Goal: Task Accomplishment & Management: Use online tool/utility

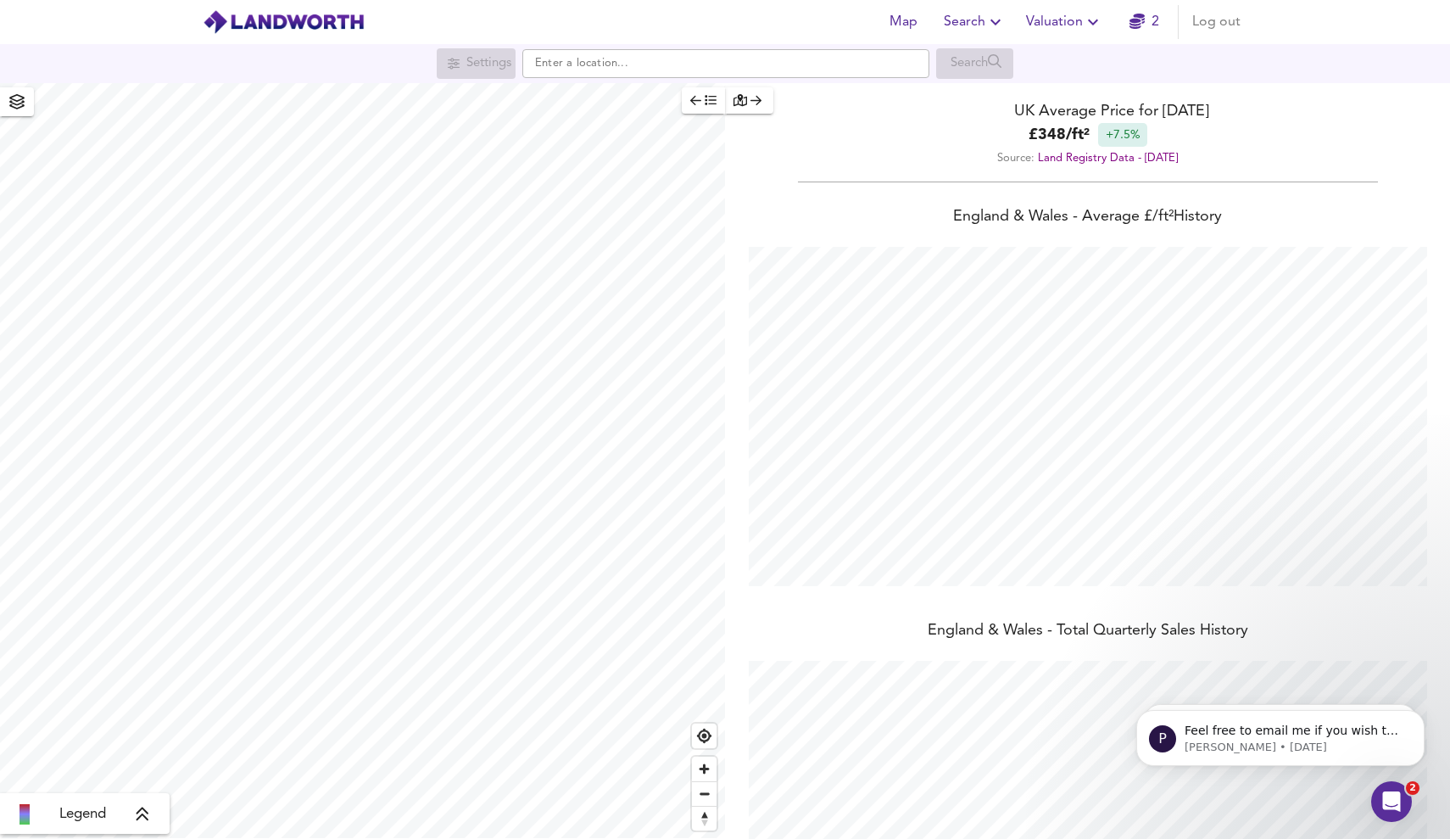
scroll to position [839, 1450]
click at [1051, 24] on span "Valuation" at bounding box center [1064, 22] width 77 height 24
click at [1047, 57] on li "New Valuation Report" at bounding box center [1064, 61] width 203 height 31
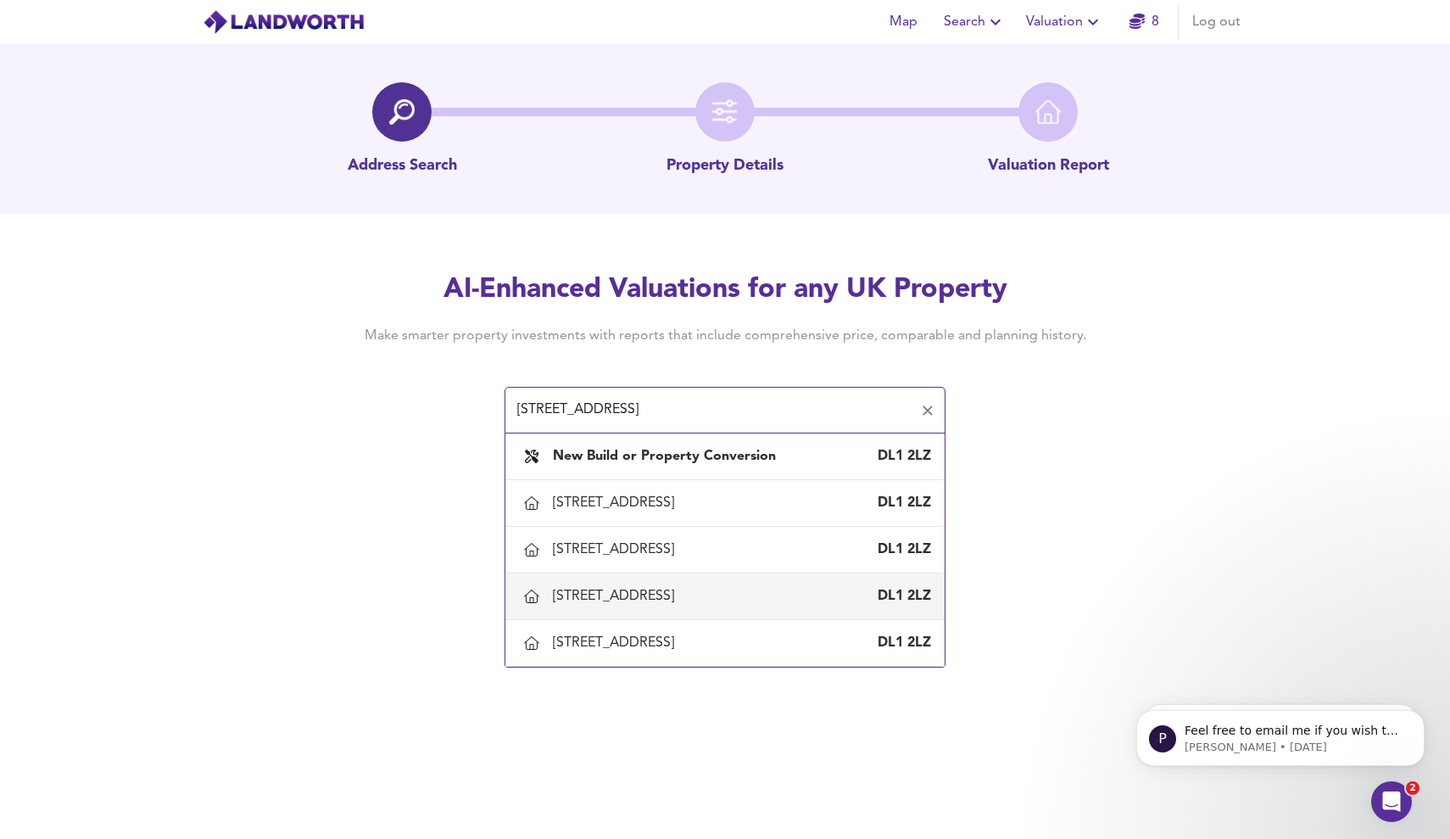
click at [778, 605] on div "52A Nestfield Street, Darlington DL1 2LZ" at bounding box center [742, 596] width 378 height 19
type input "52A Nestfield Street, Darlington"
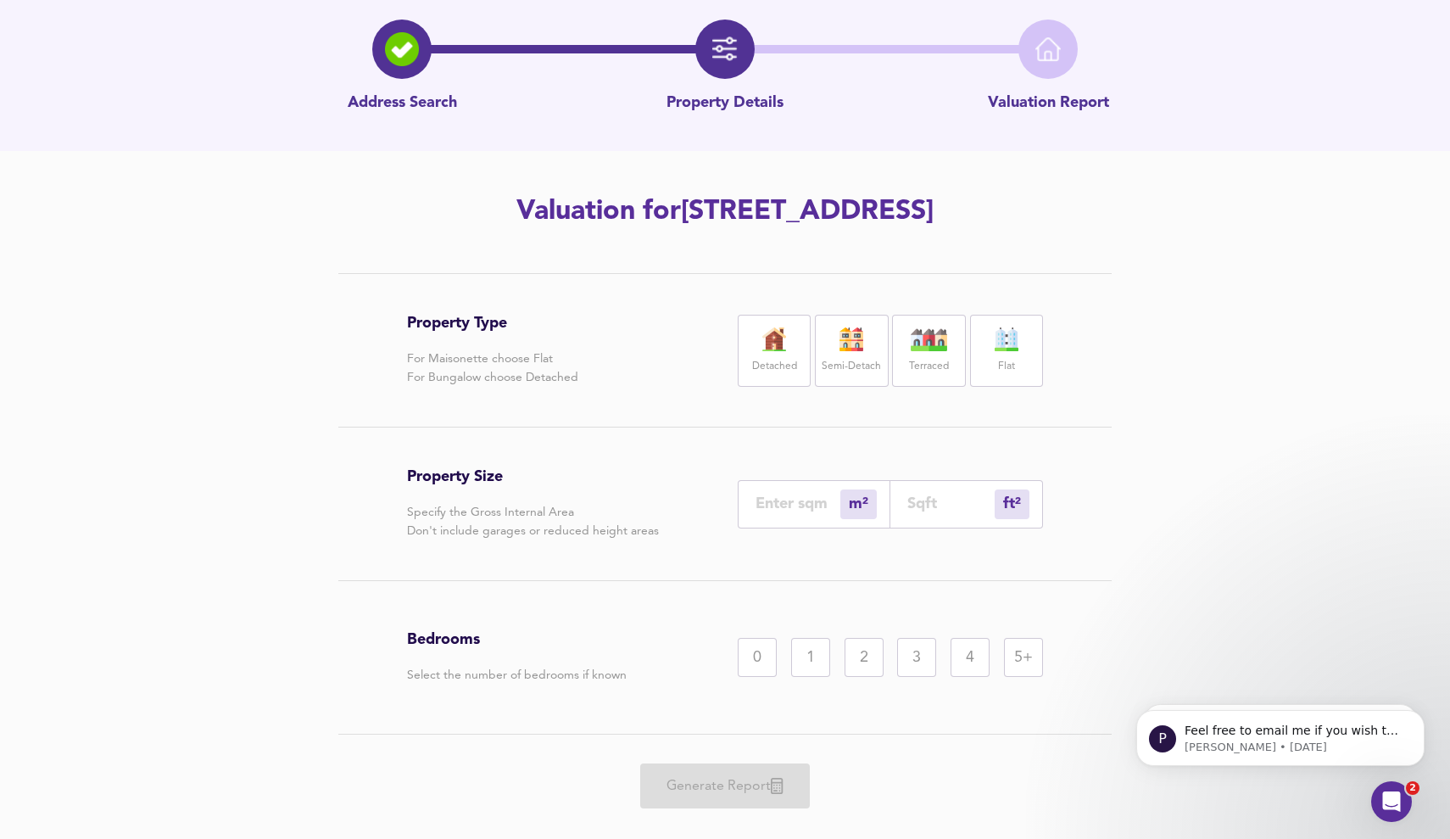
scroll to position [63, 0]
click at [913, 661] on div "3" at bounding box center [916, 657] width 39 height 39
click at [821, 502] on input "number" at bounding box center [798, 503] width 85 height 18
click at [921, 363] on label "Terraced" at bounding box center [929, 366] width 40 height 21
click at [1118, 429] on div "Property Type For Maisonette choose Flat For Bungalow choose Detached Detached …" at bounding box center [725, 555] width 814 height 564
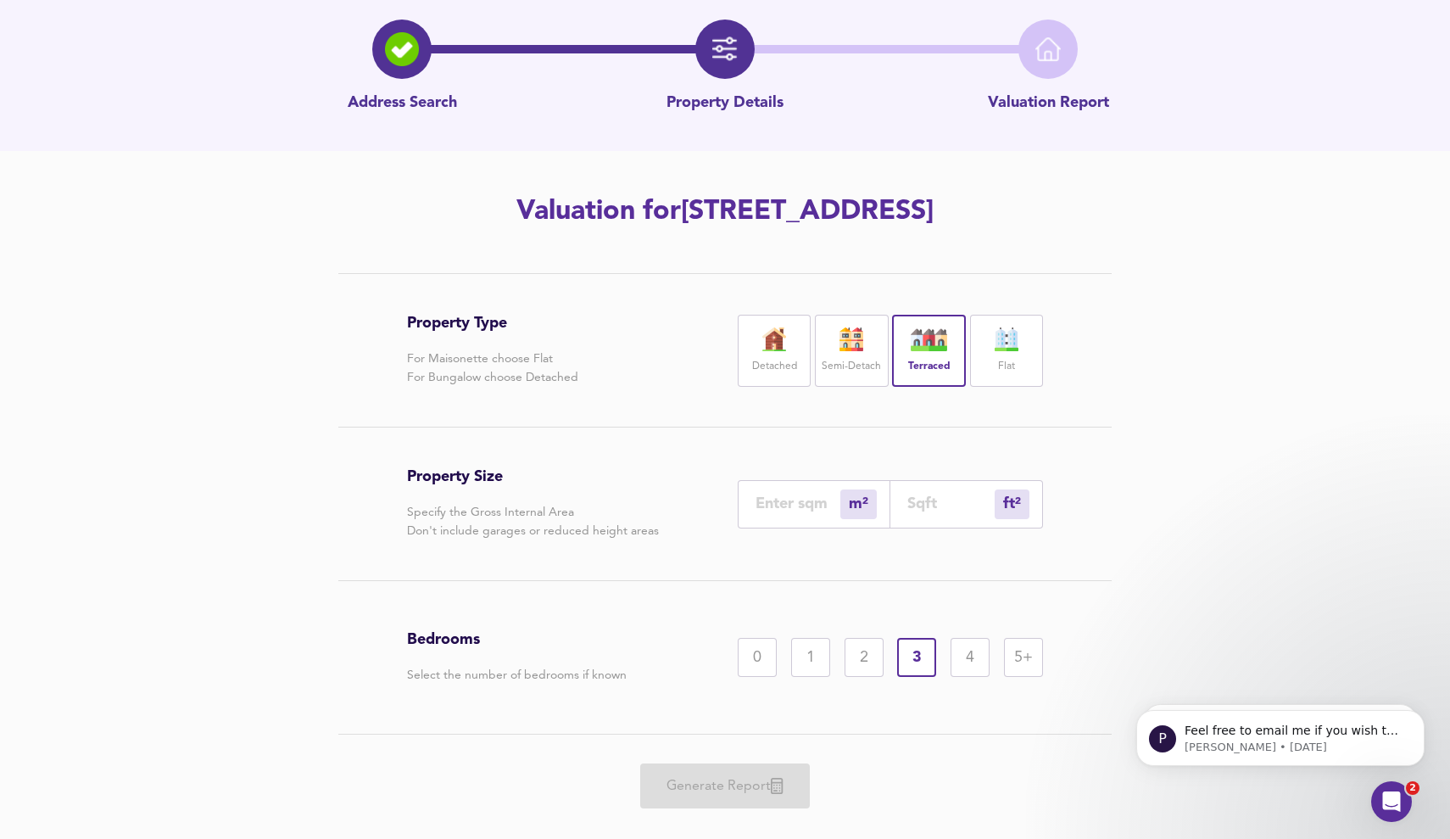
scroll to position [0, 0]
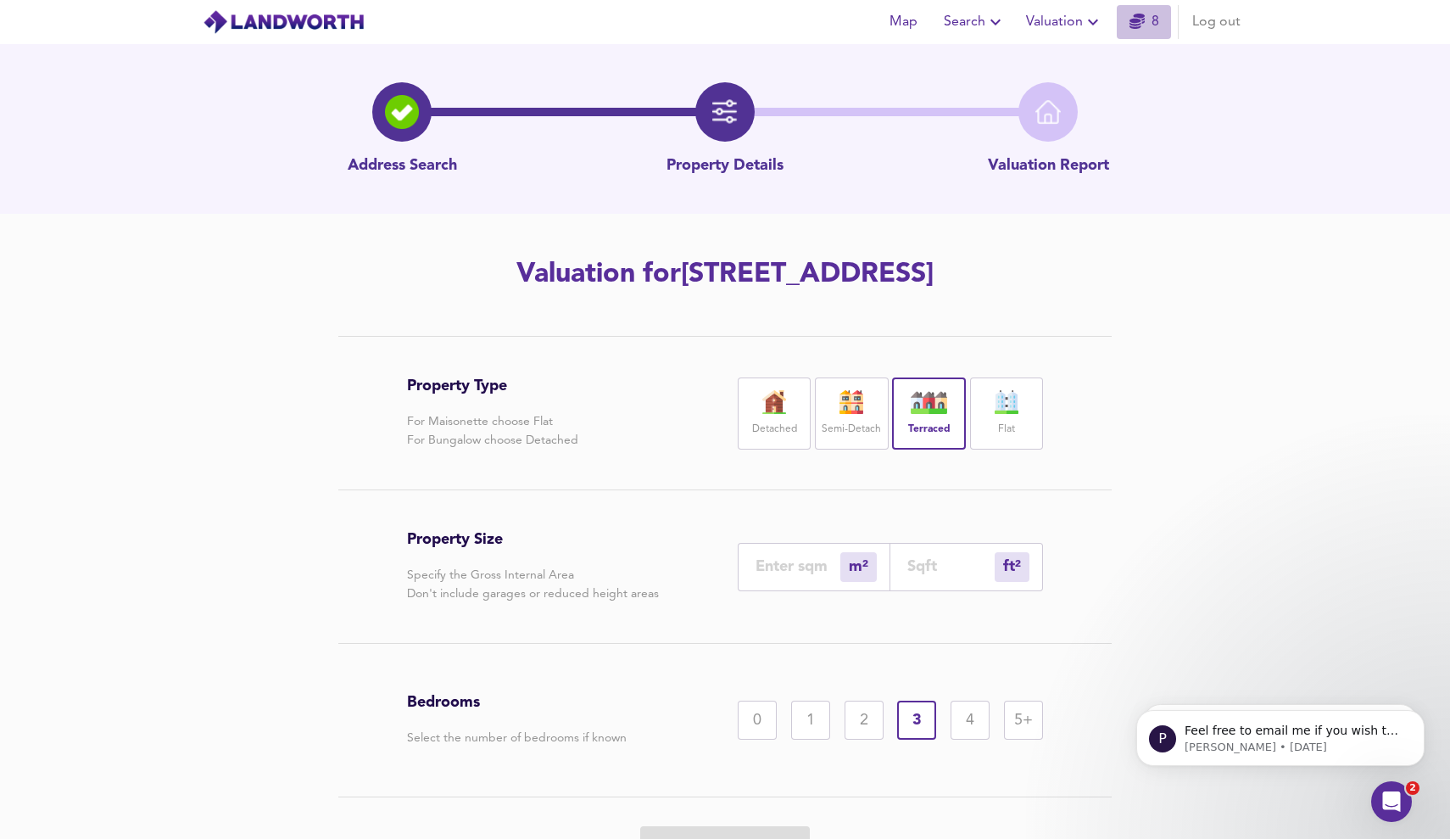
click at [1143, 25] on icon "button" at bounding box center [1137, 21] width 15 height 15
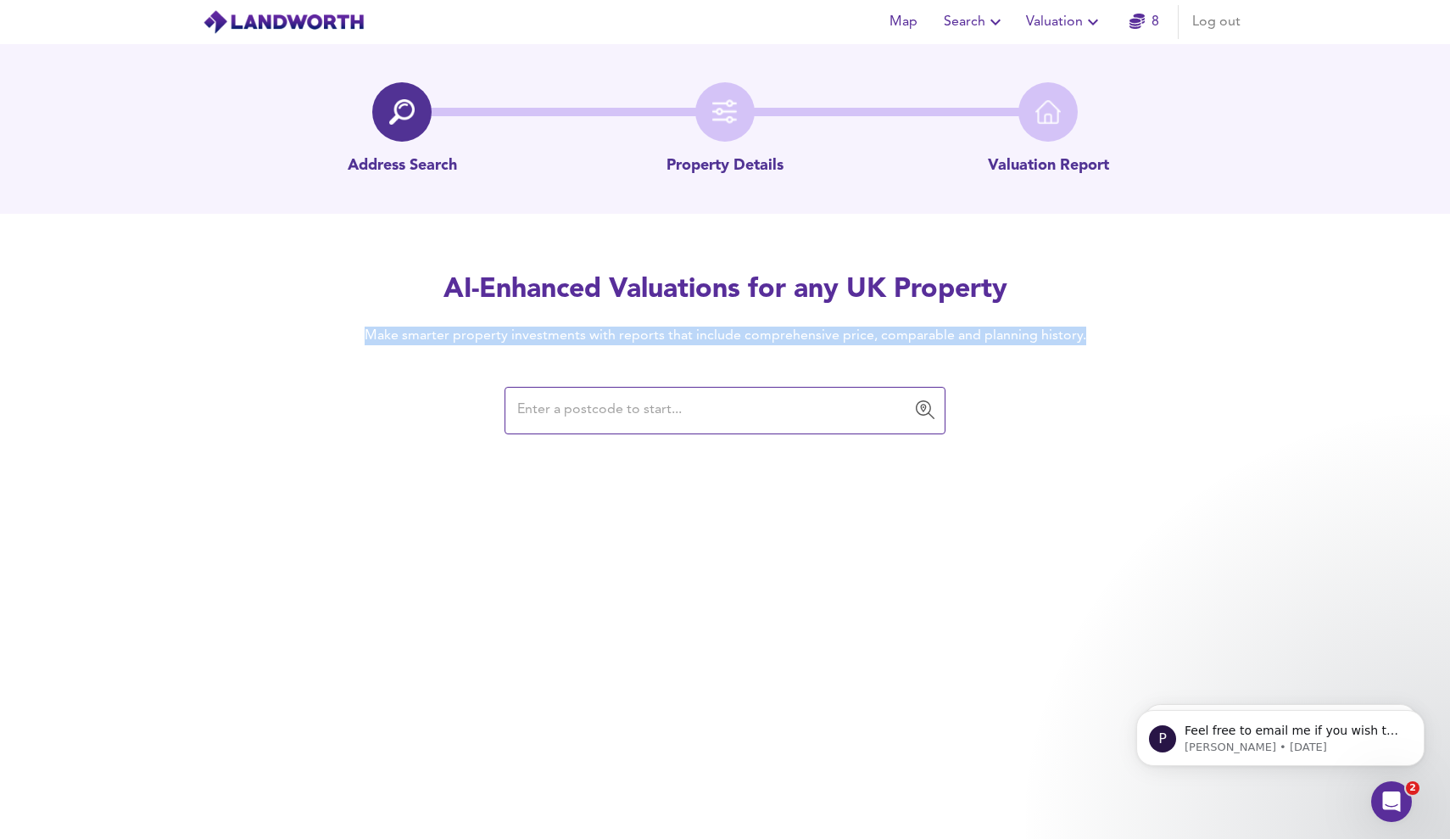
drag, startPoint x: 1112, startPoint y: 335, endPoint x: 953, endPoint y: 321, distance: 159.2
click at [953, 321] on div "AI-Enhanced Valuations for any UK Property Make smarter property investments wi…" at bounding box center [725, 351] width 814 height 161
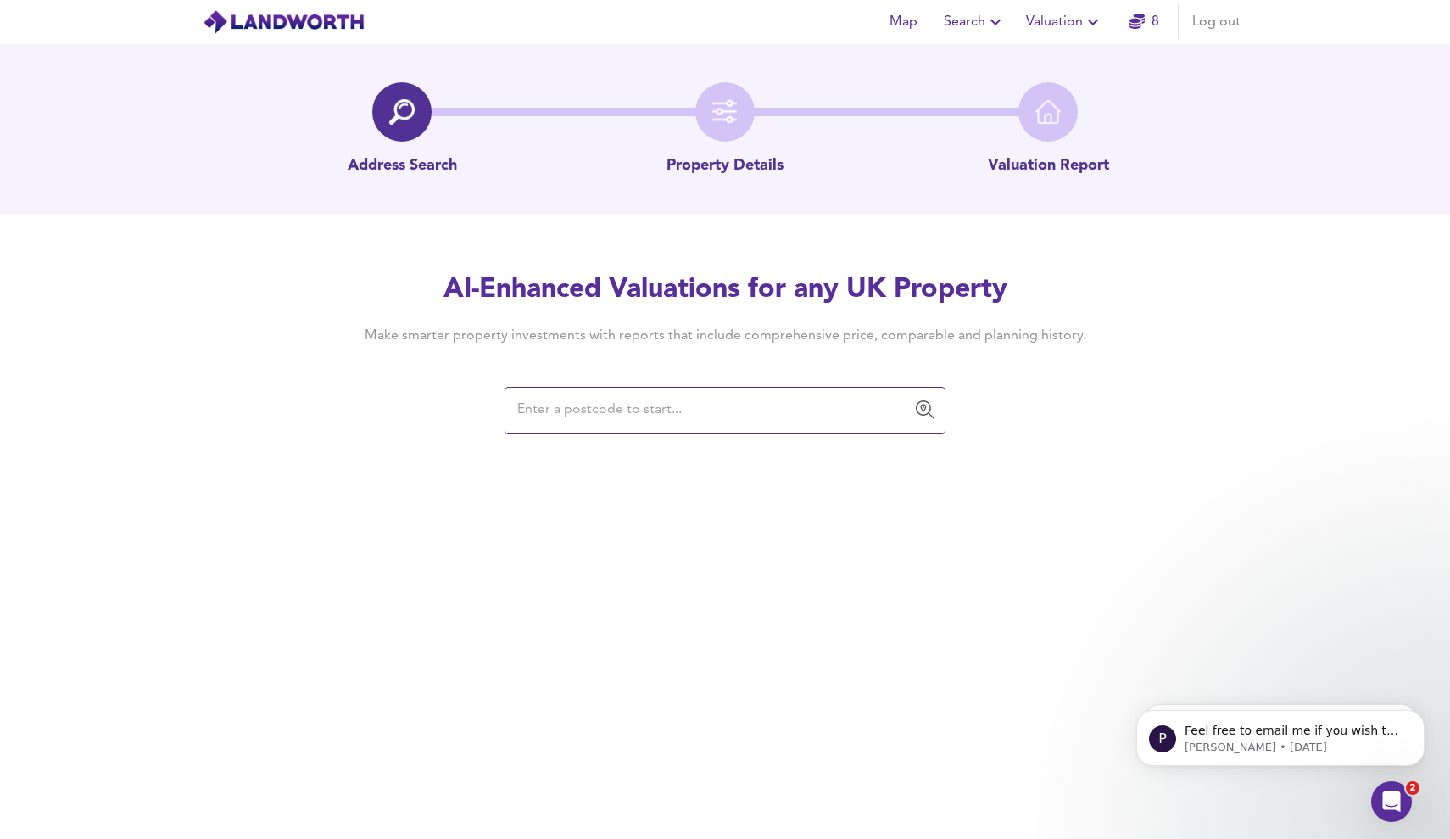
click at [1098, 406] on div "AI-Enhanced Valuations for any UK Property Make smarter property investments wi…" at bounding box center [725, 351] width 814 height 161
drag, startPoint x: 1133, startPoint y: 343, endPoint x: 669, endPoint y: 335, distance: 464.0
click at [669, 335] on div "AI-Enhanced Valuations for any UK Property Make smarter property investments wi…" at bounding box center [725, 351] width 1450 height 161
click at [419, 377] on div "AI-Enhanced Valuations for any UK Property Make smarter property investments wi…" at bounding box center [725, 351] width 814 height 161
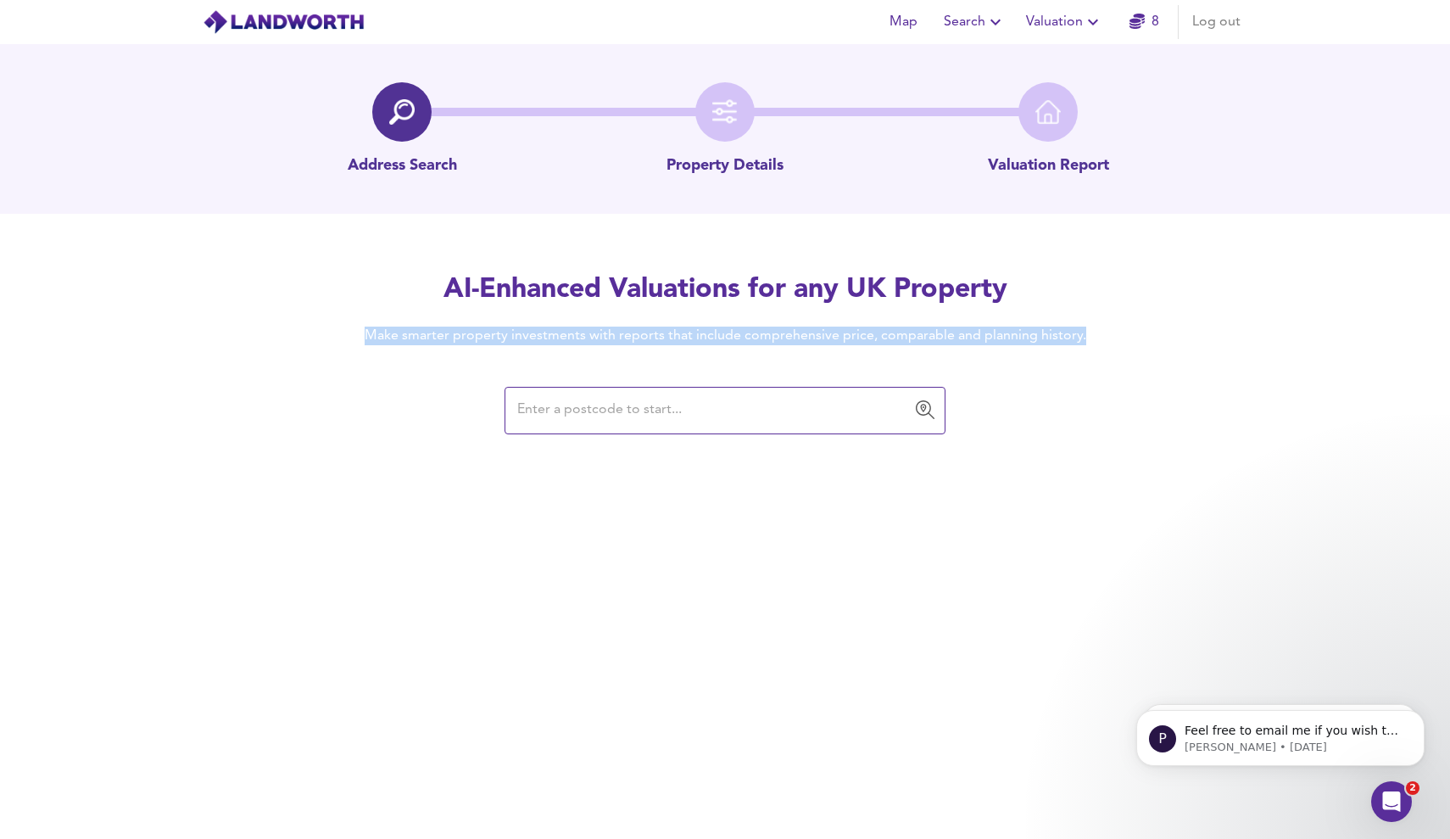
drag, startPoint x: 337, startPoint y: 338, endPoint x: 1121, endPoint y: 342, distance: 784.5
click at [1121, 343] on div "AI-Enhanced Valuations for any UK Property Make smarter property investments wi…" at bounding box center [725, 351] width 814 height 161
click at [1121, 342] on div "AI-Enhanced Valuations for any UK Property Make smarter property investments wi…" at bounding box center [725, 351] width 814 height 161
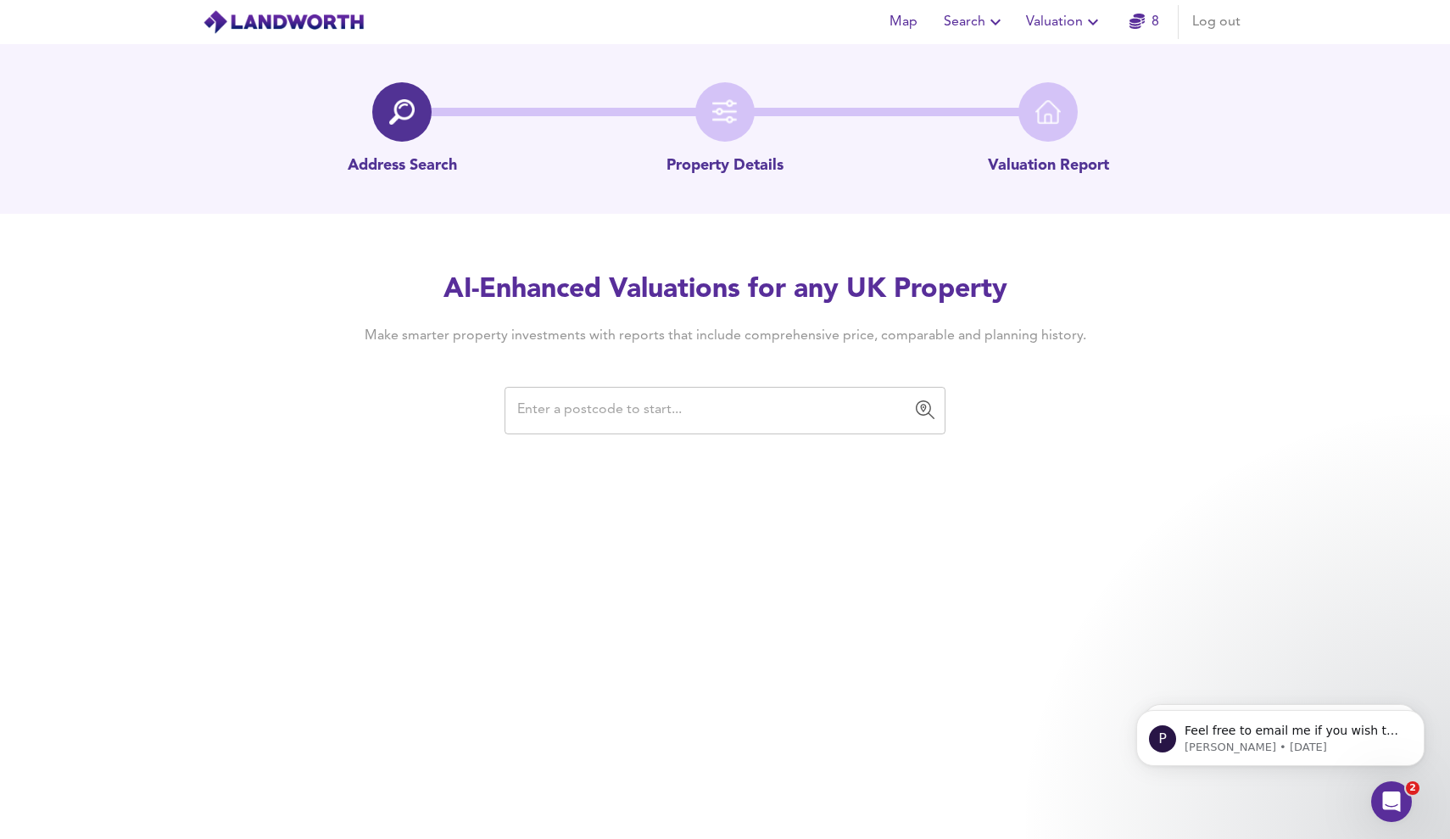
click at [650, 411] on input "text" at bounding box center [712, 410] width 400 height 32
drag, startPoint x: 773, startPoint y: 405, endPoint x: 507, endPoint y: 410, distance: 265.5
click at [507, 410] on div "​" at bounding box center [725, 410] width 441 height 47
click at [535, 473] on div "Map Search Valuation 8 Log out Address Search Property Details Valuation Report…" at bounding box center [725, 419] width 1450 height 839
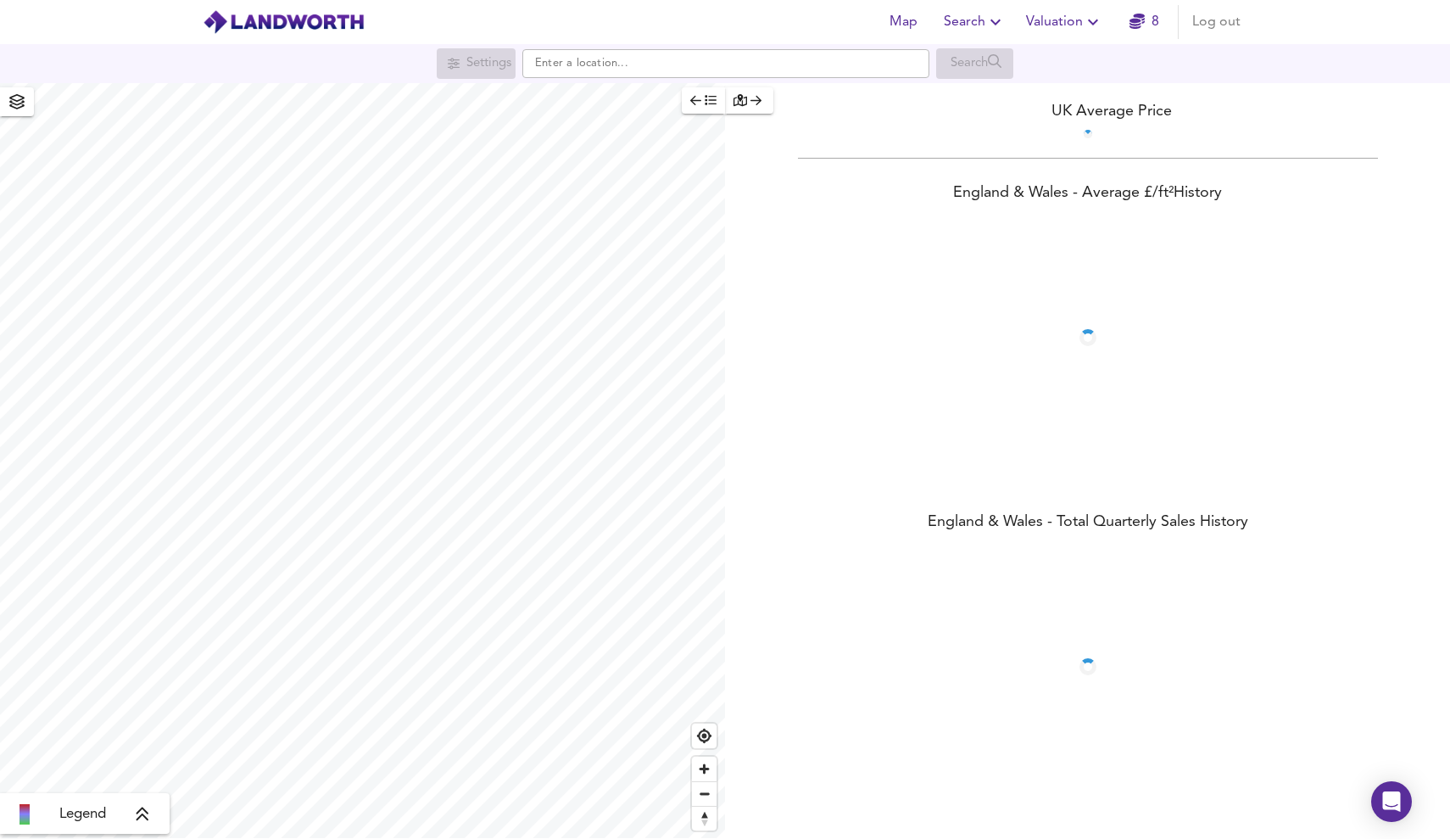
click at [1058, 23] on span "Valuation" at bounding box center [1064, 22] width 77 height 24
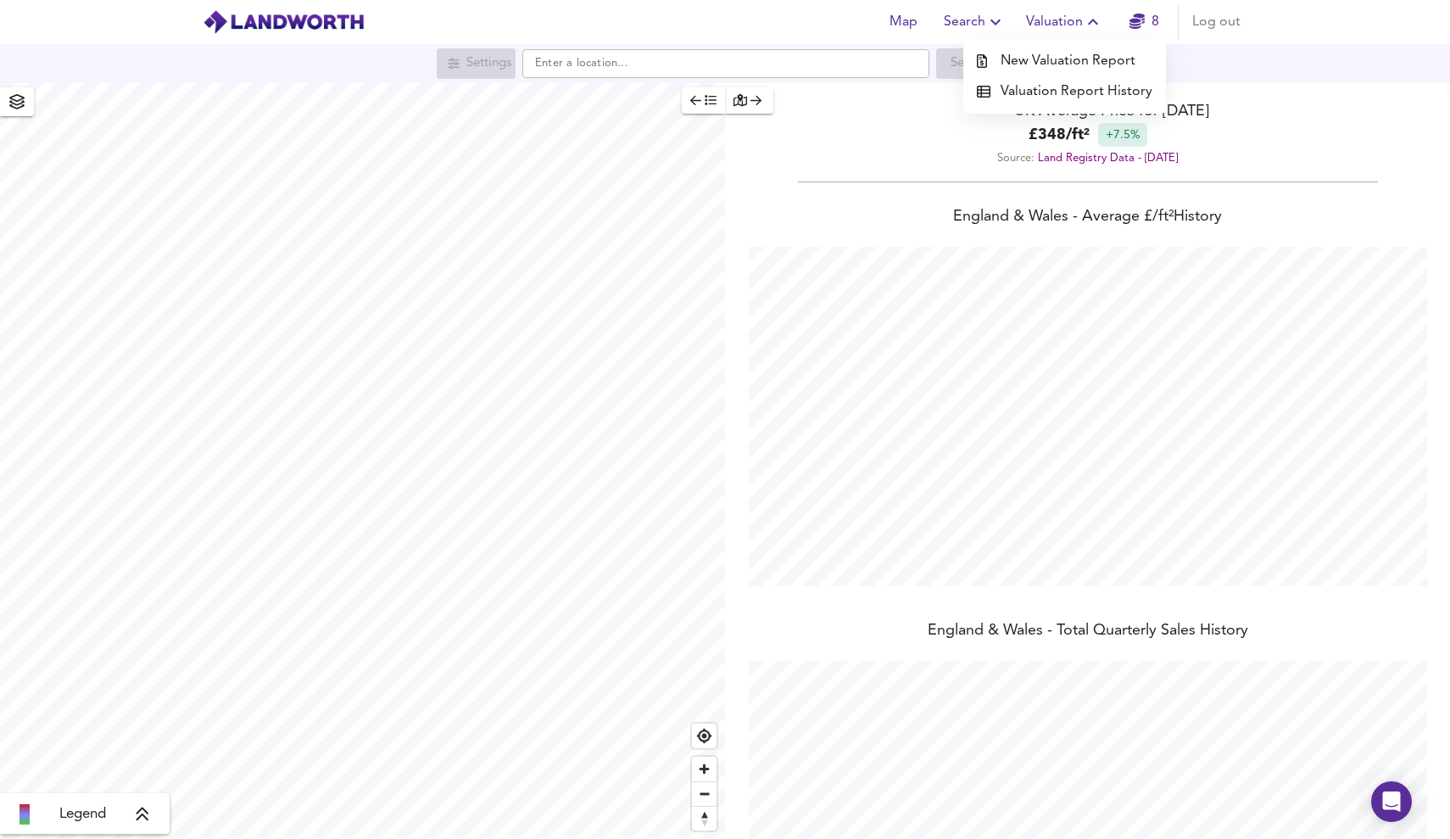
click at [1069, 59] on li "New Valuation Report" at bounding box center [1064, 61] width 203 height 31
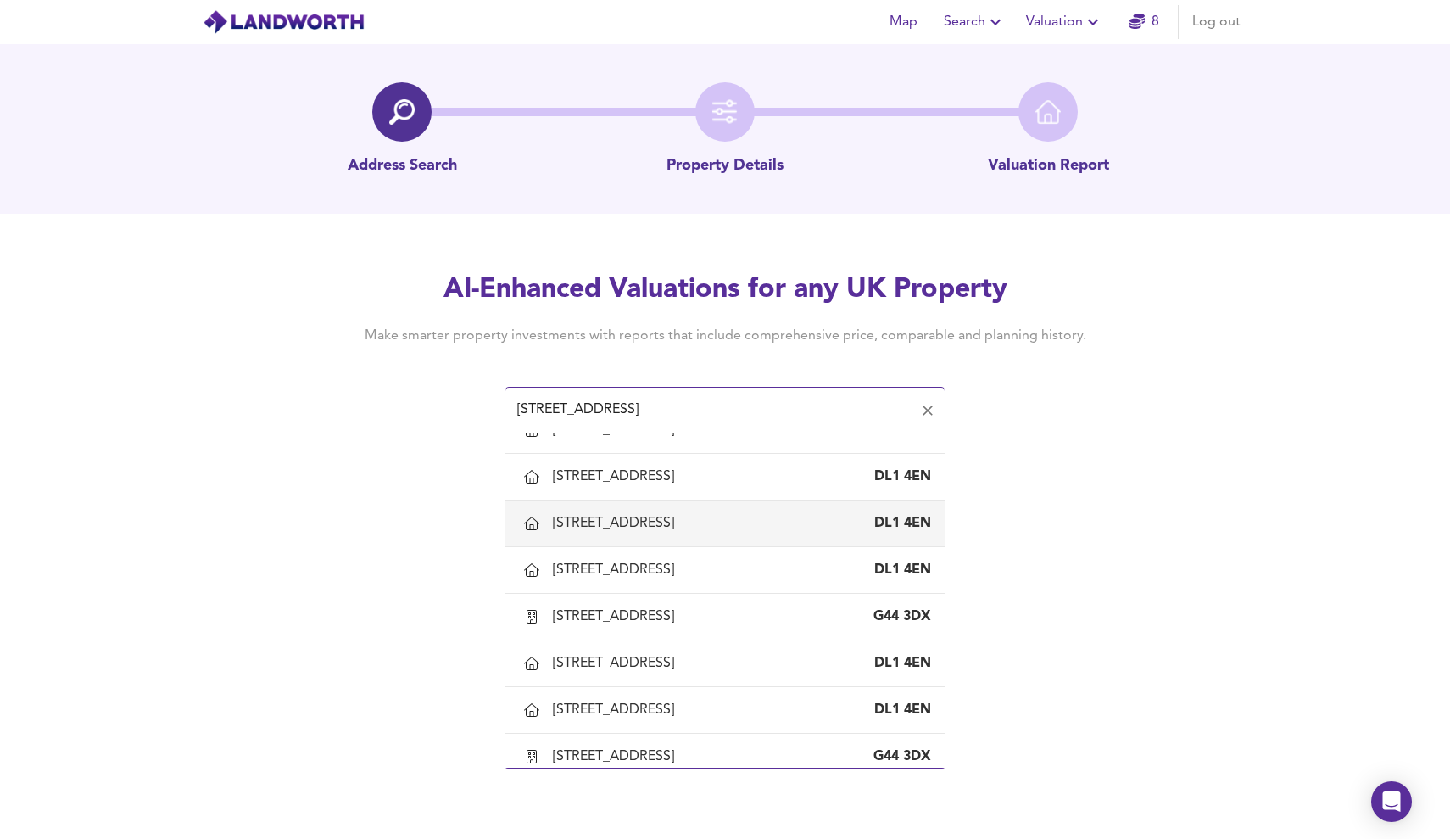
scroll to position [221, 0]
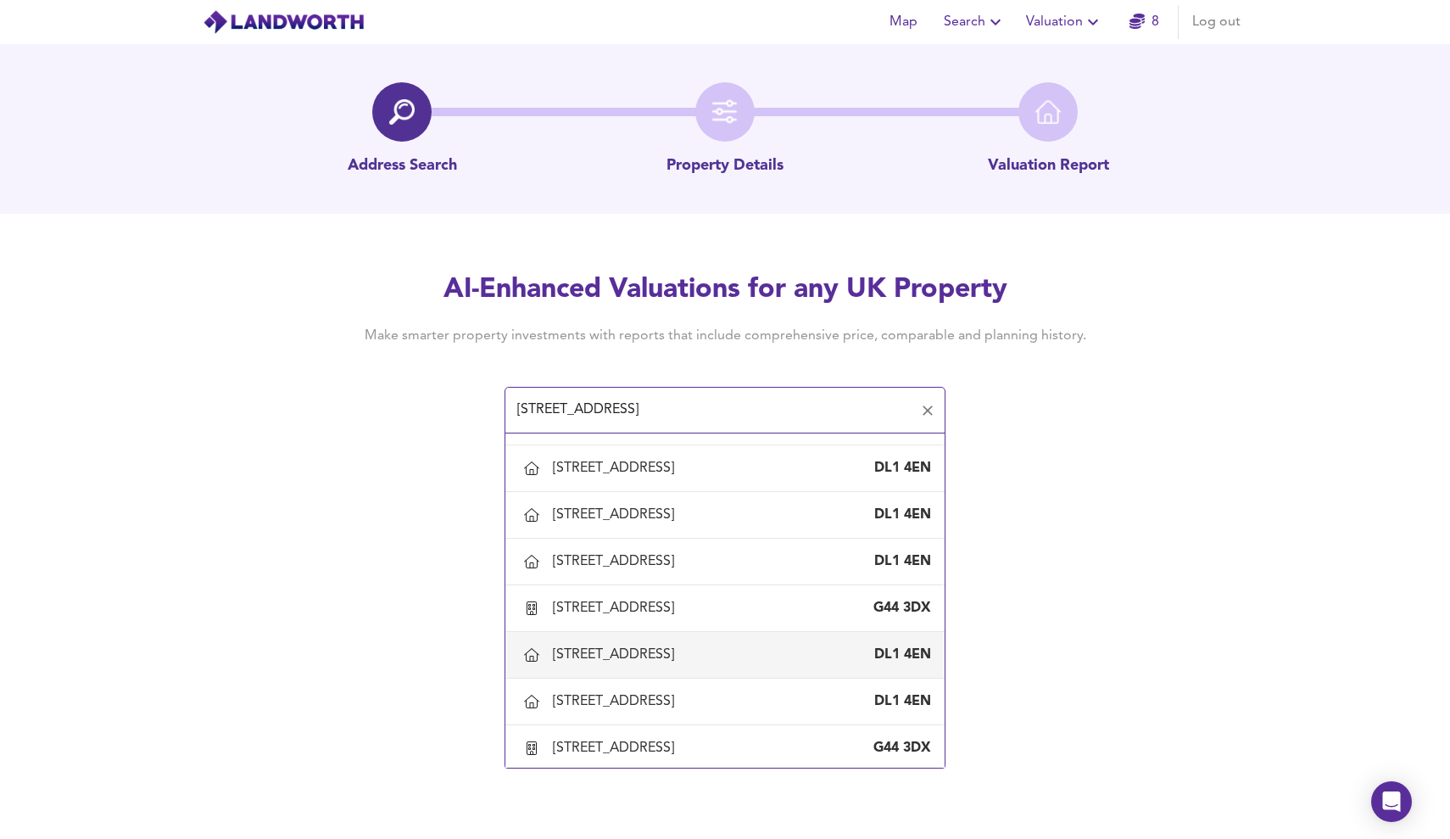
click at [529, 413] on input "[STREET_ADDRESS]" at bounding box center [712, 410] width 400 height 32
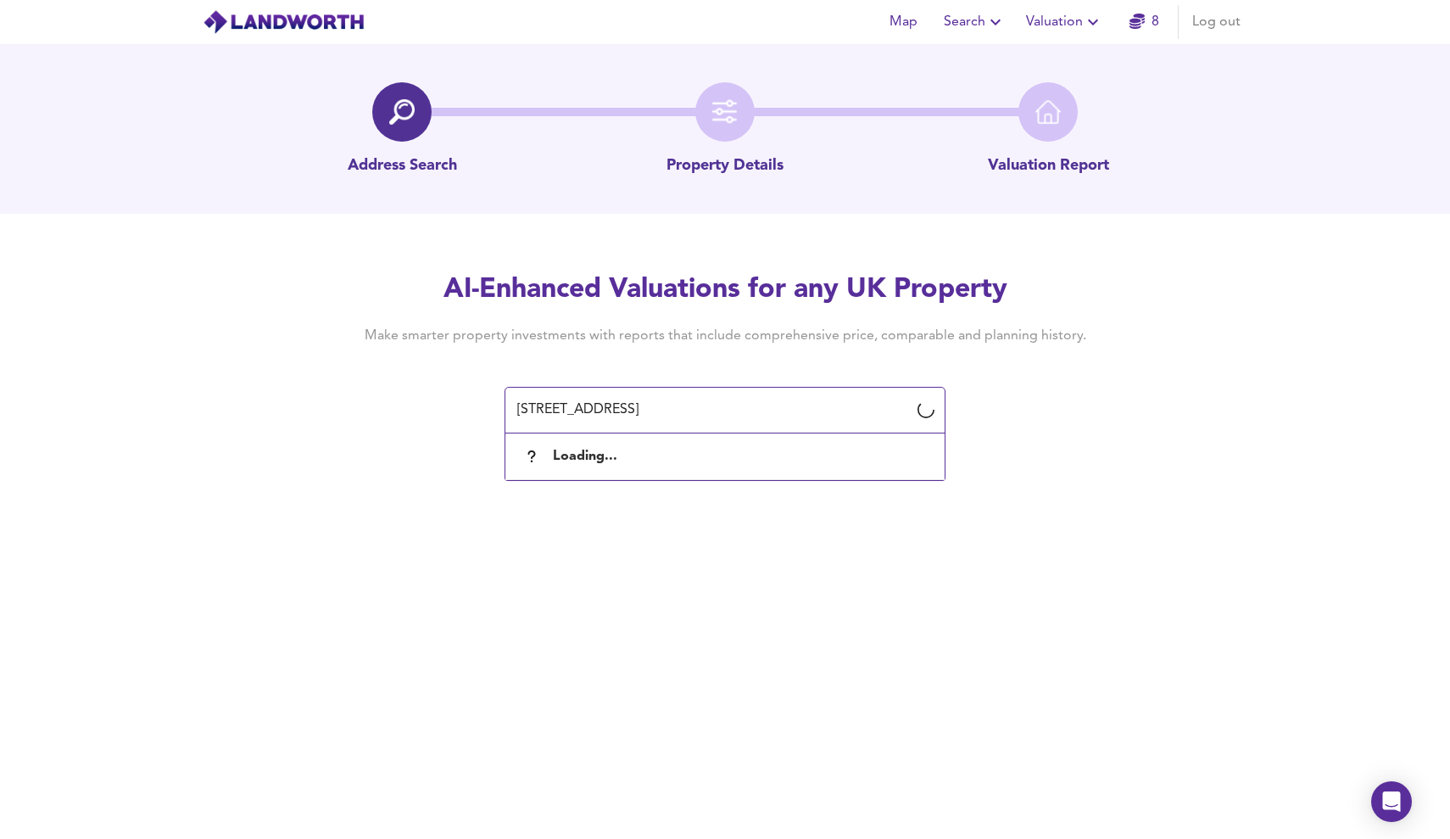
click at [683, 412] on input "[STREET_ADDRESS]" at bounding box center [712, 410] width 400 height 32
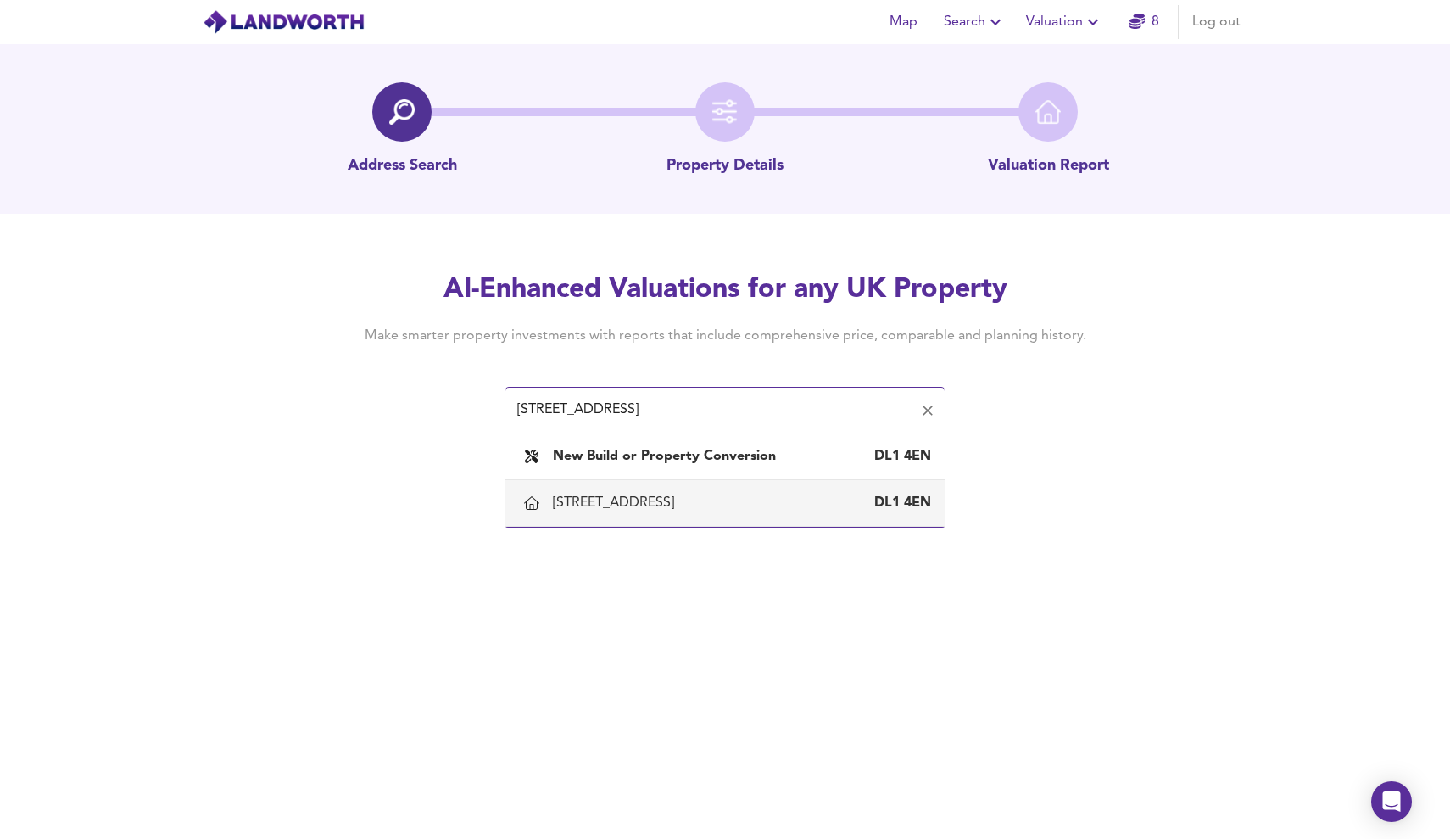
click at [681, 495] on div "[STREET_ADDRESS]" at bounding box center [617, 503] width 128 height 19
type input "[STREET_ADDRESS]"
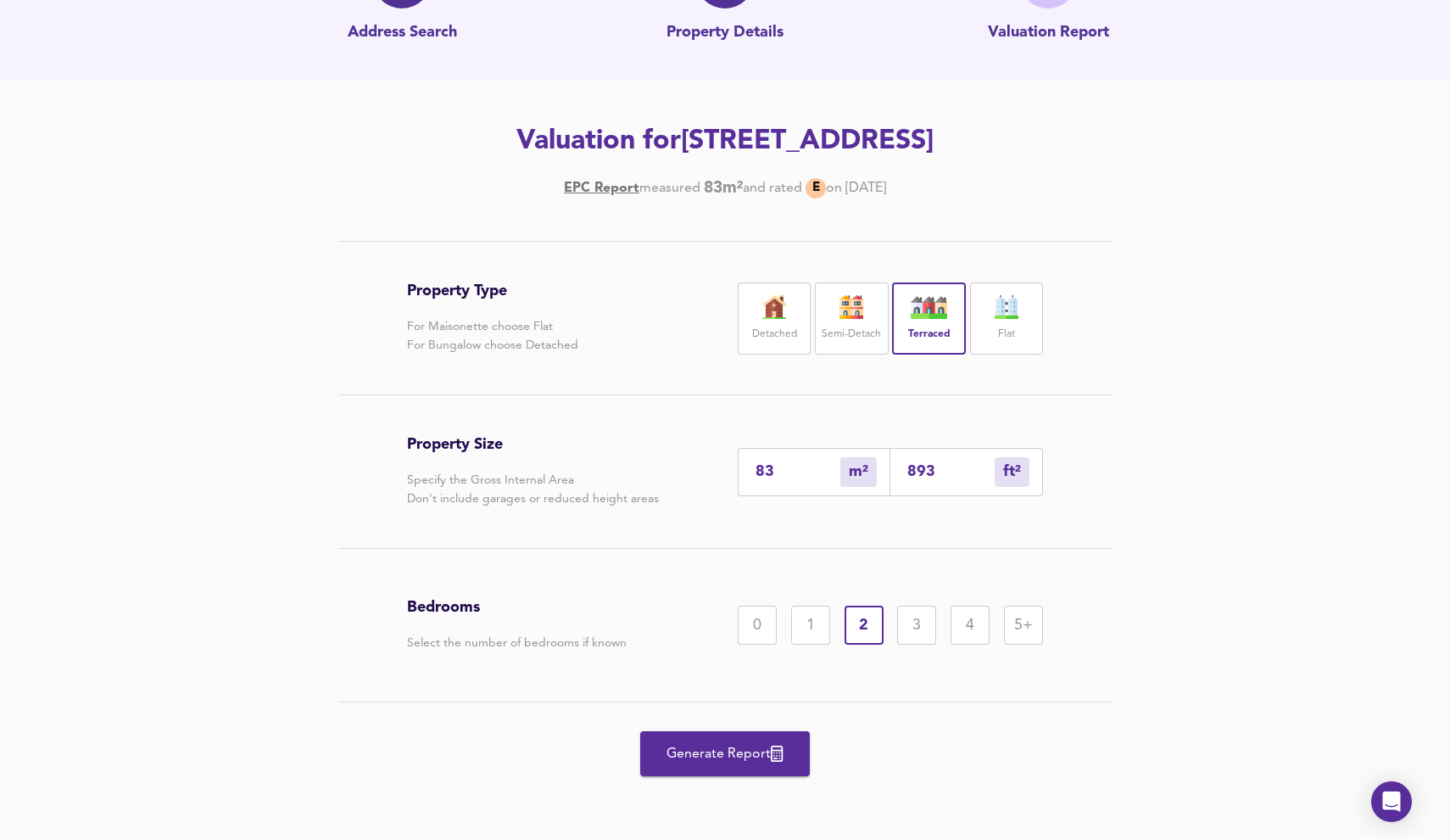
click at [731, 748] on span "Generate Report" at bounding box center [725, 754] width 136 height 24
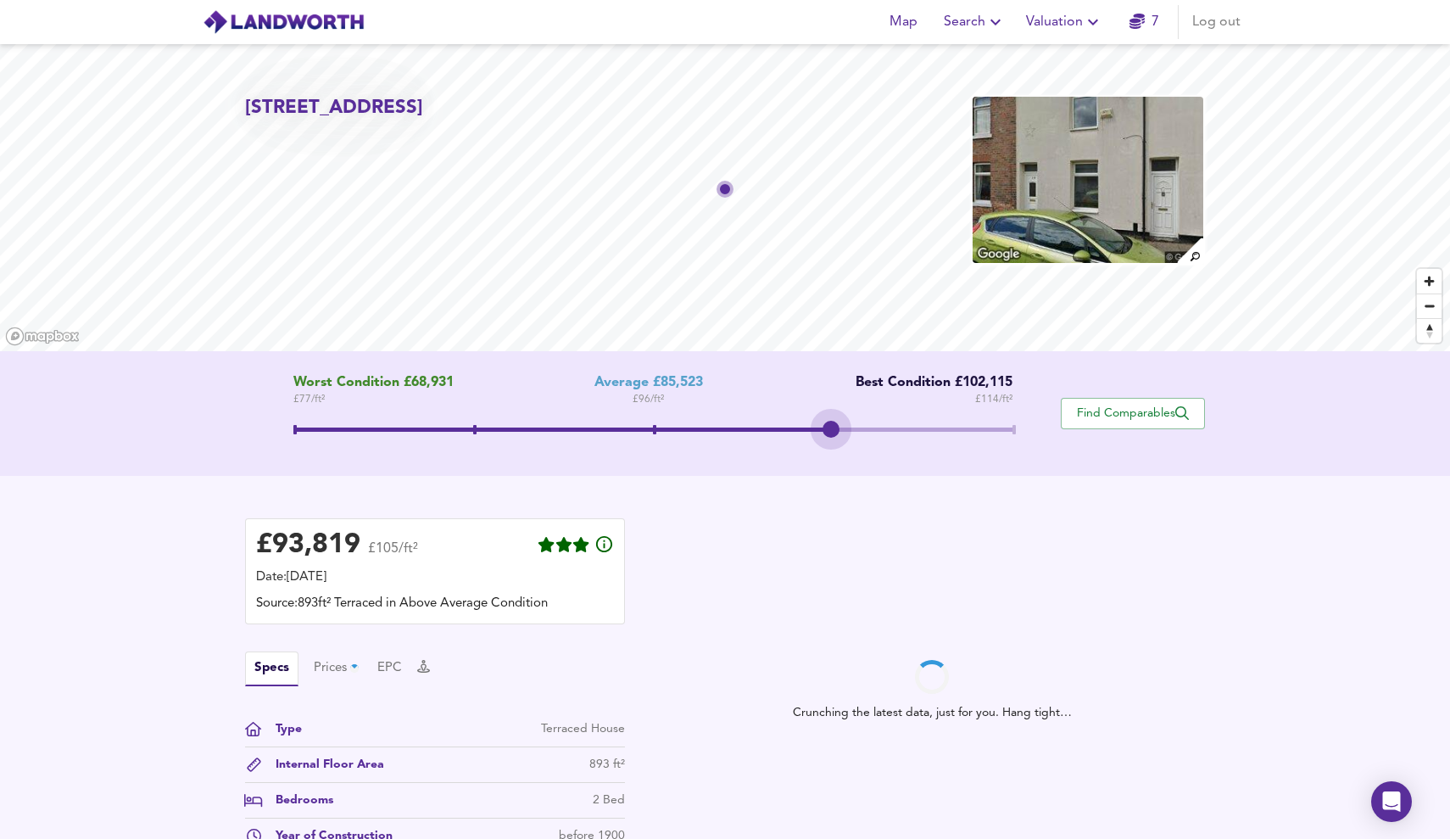
click at [843, 431] on span at bounding box center [653, 431] width 720 height 31
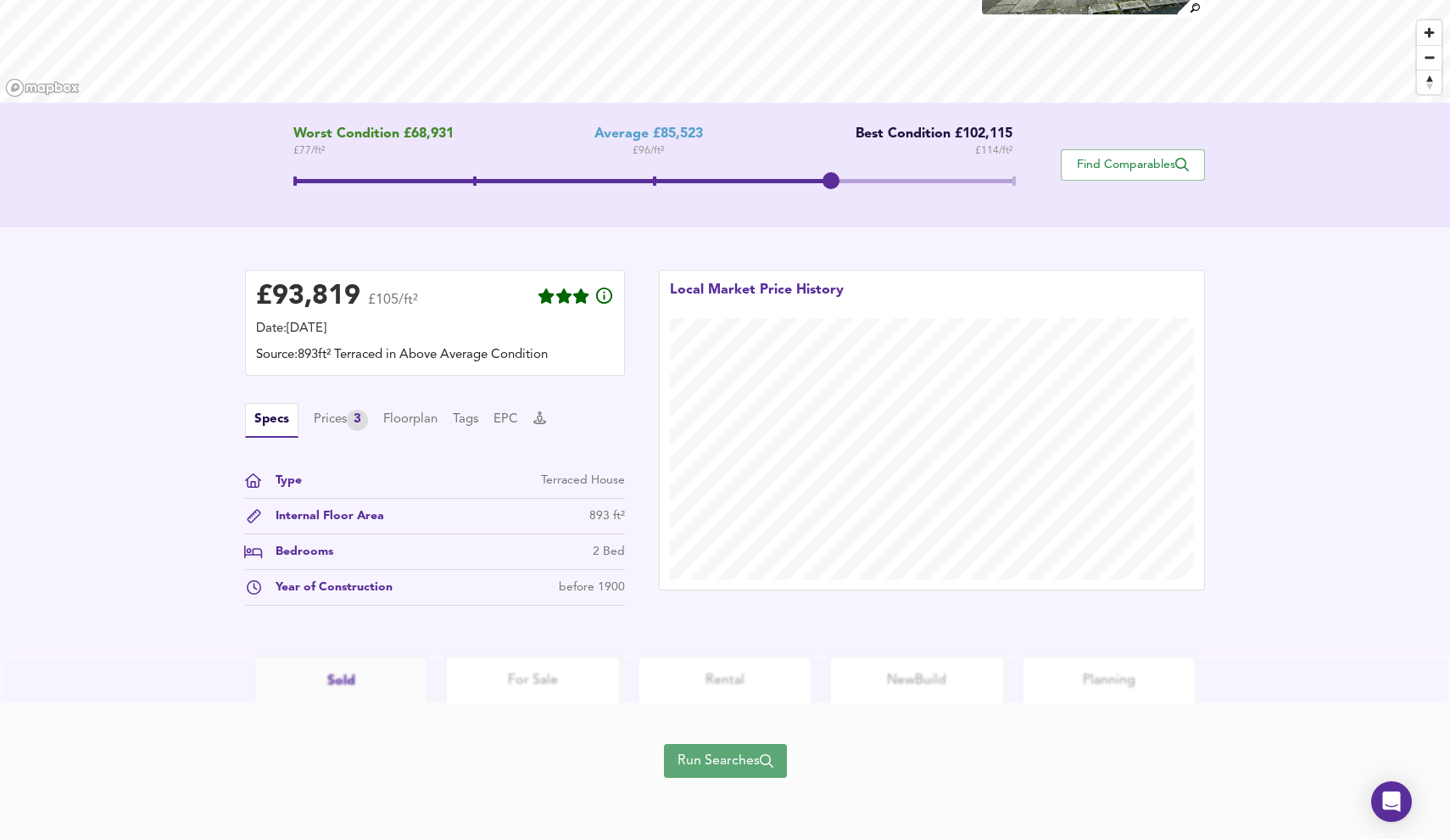
click at [706, 746] on button "Run Searches" at bounding box center [725, 761] width 123 height 34
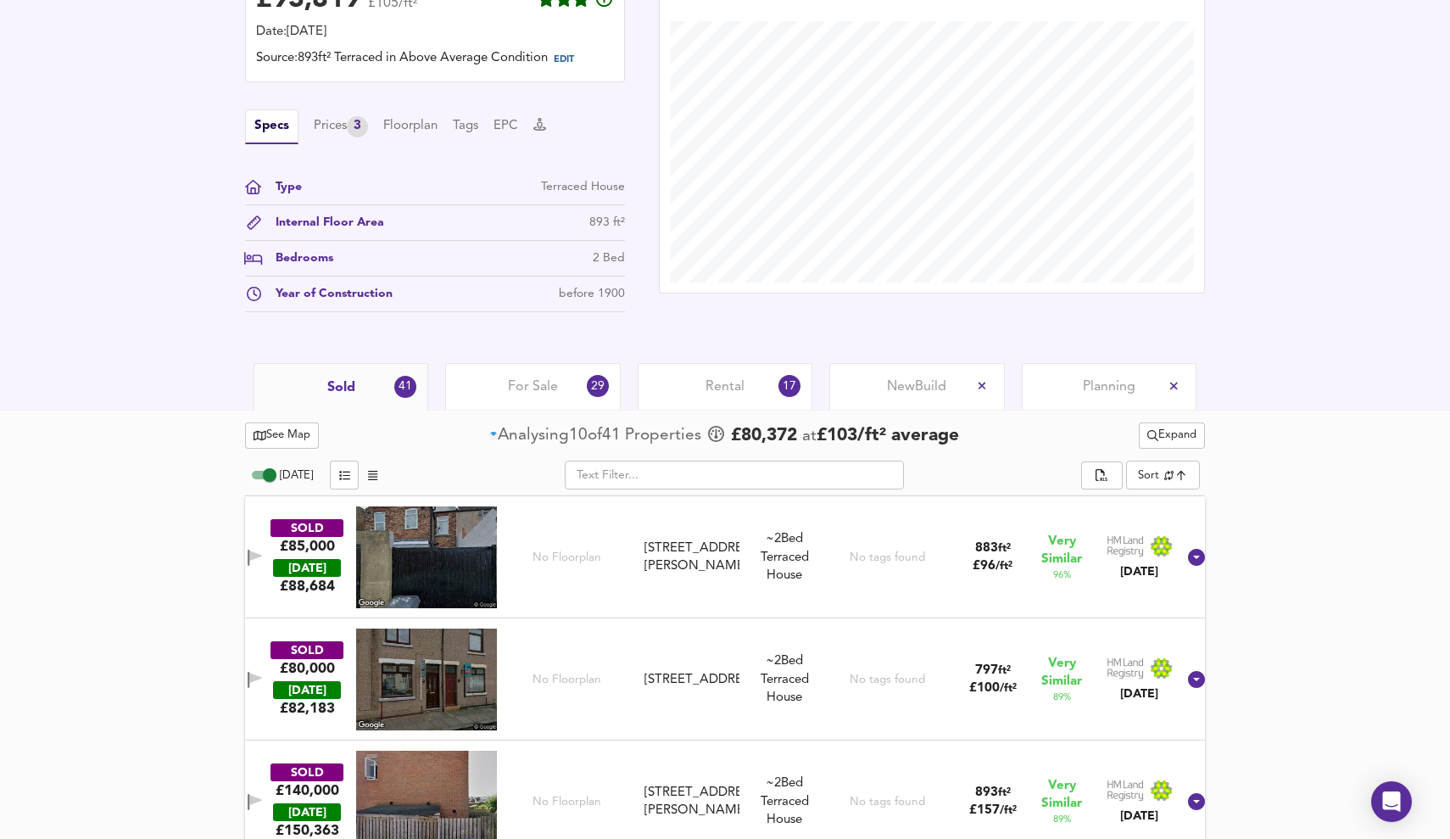
scroll to position [489, 0]
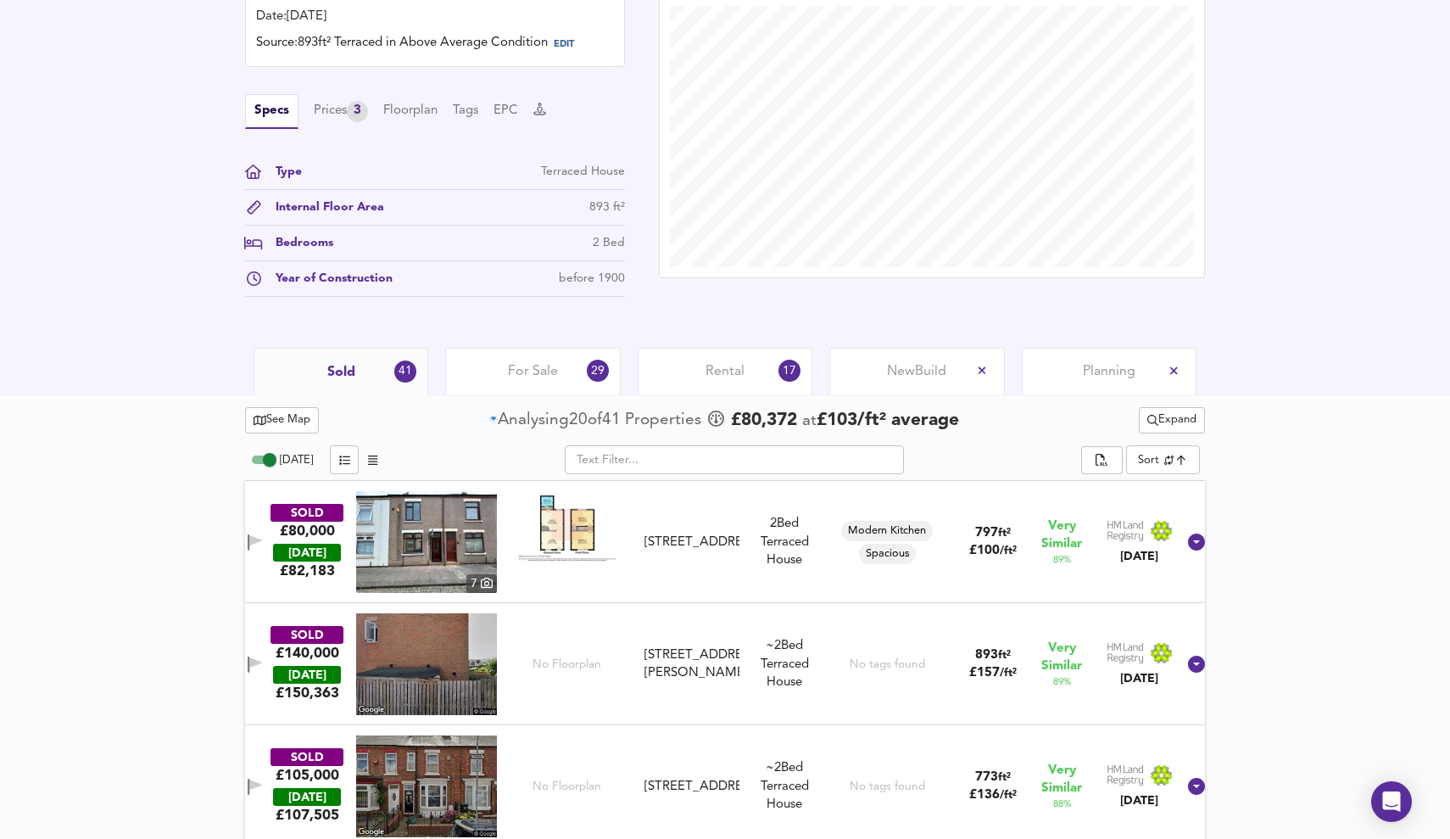
click at [746, 366] on div "Rental 17" at bounding box center [725, 371] width 175 height 47
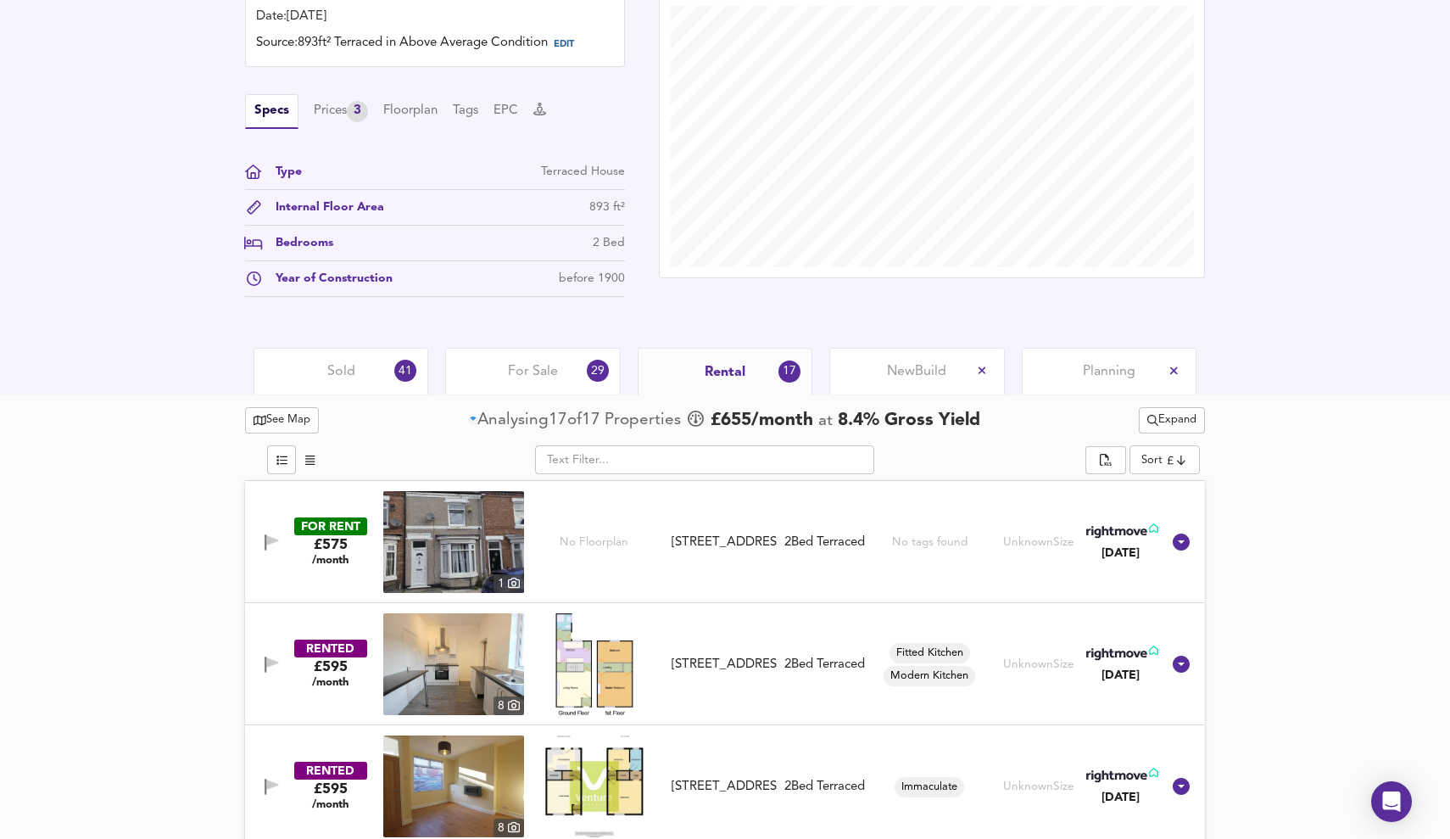
click at [347, 383] on div "Sold 41" at bounding box center [341, 371] width 175 height 47
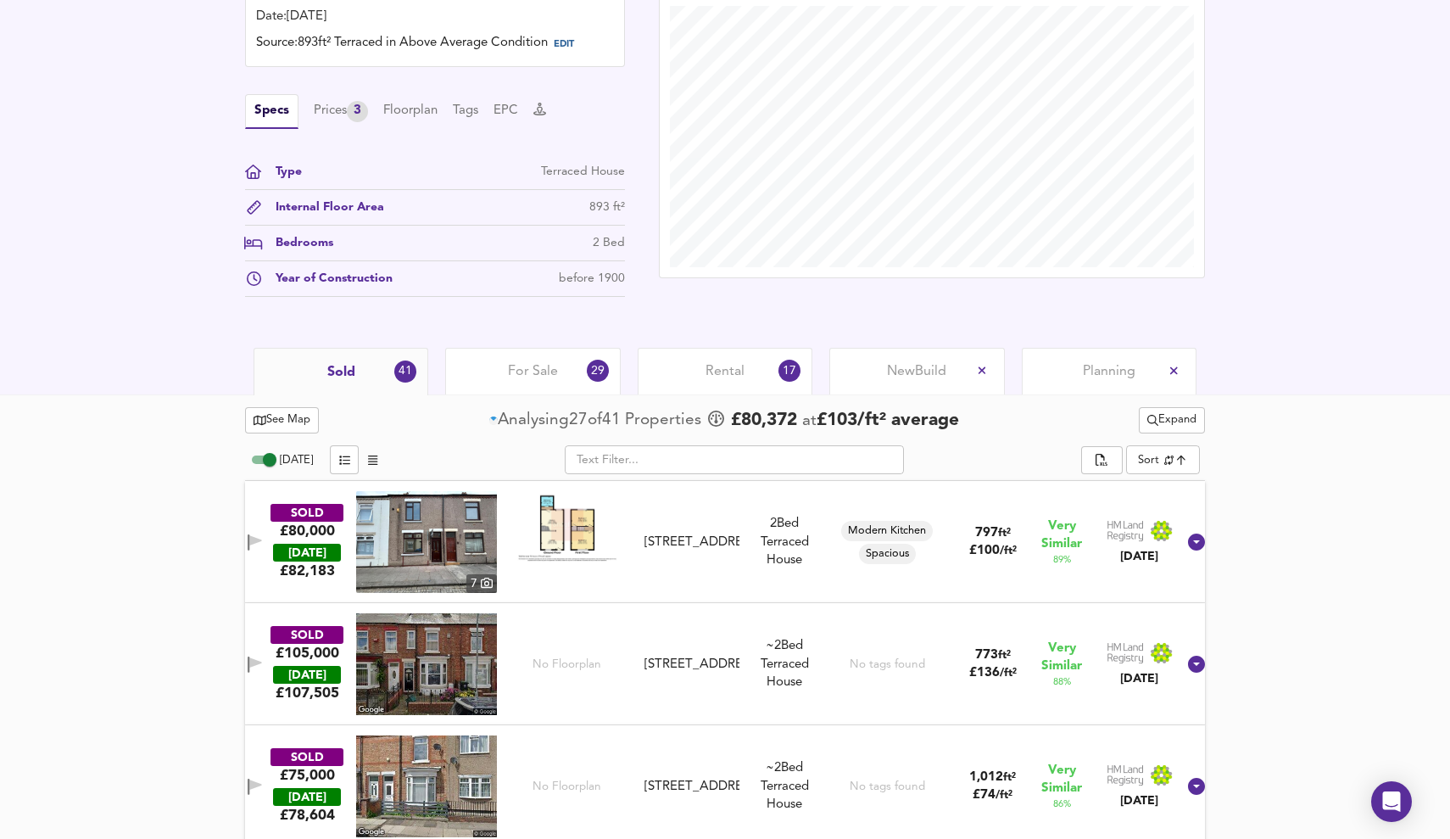
click at [751, 374] on div "Rental 17" at bounding box center [725, 371] width 175 height 47
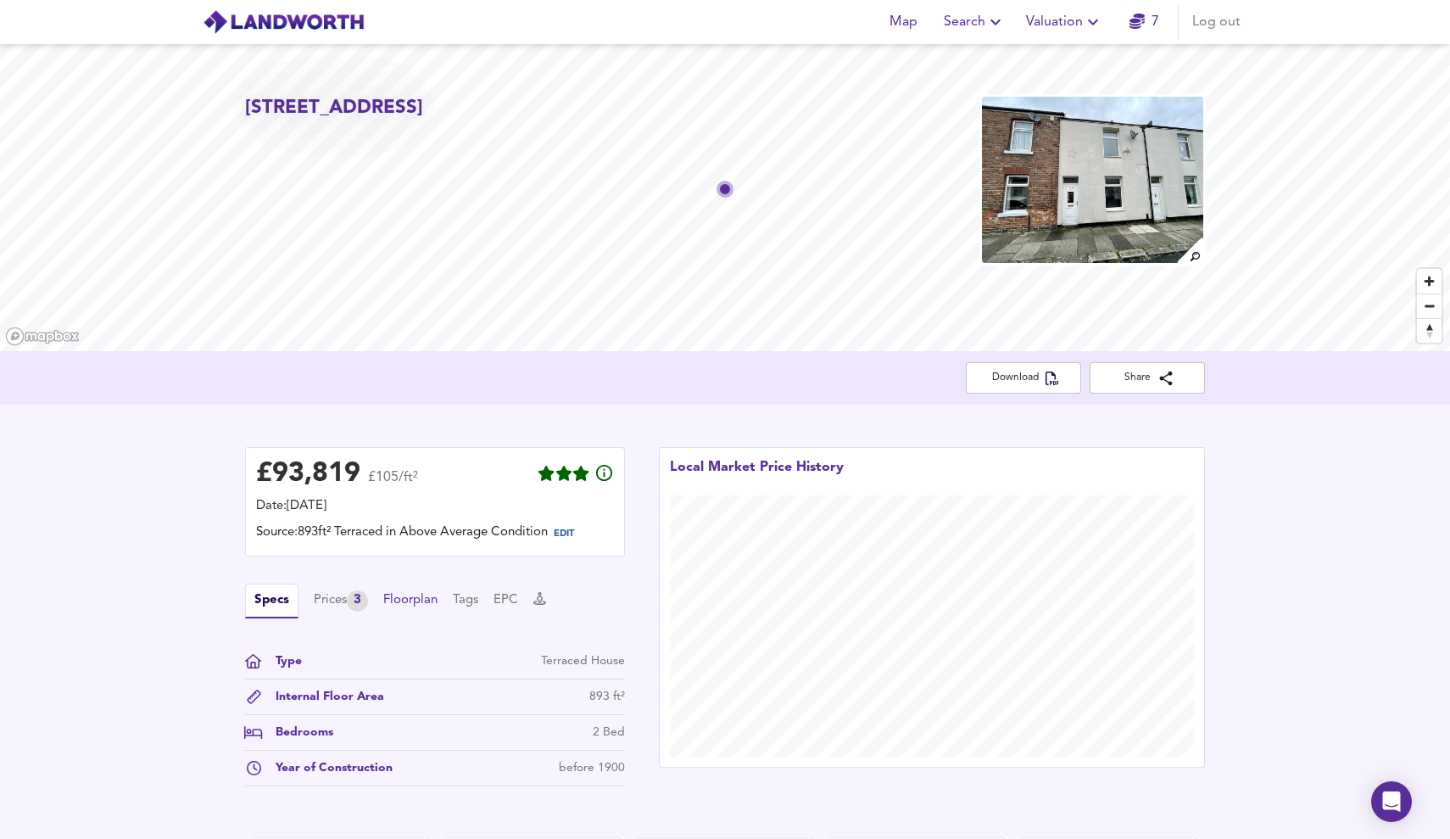
click at [422, 605] on button "Floorplan" at bounding box center [410, 600] width 54 height 19
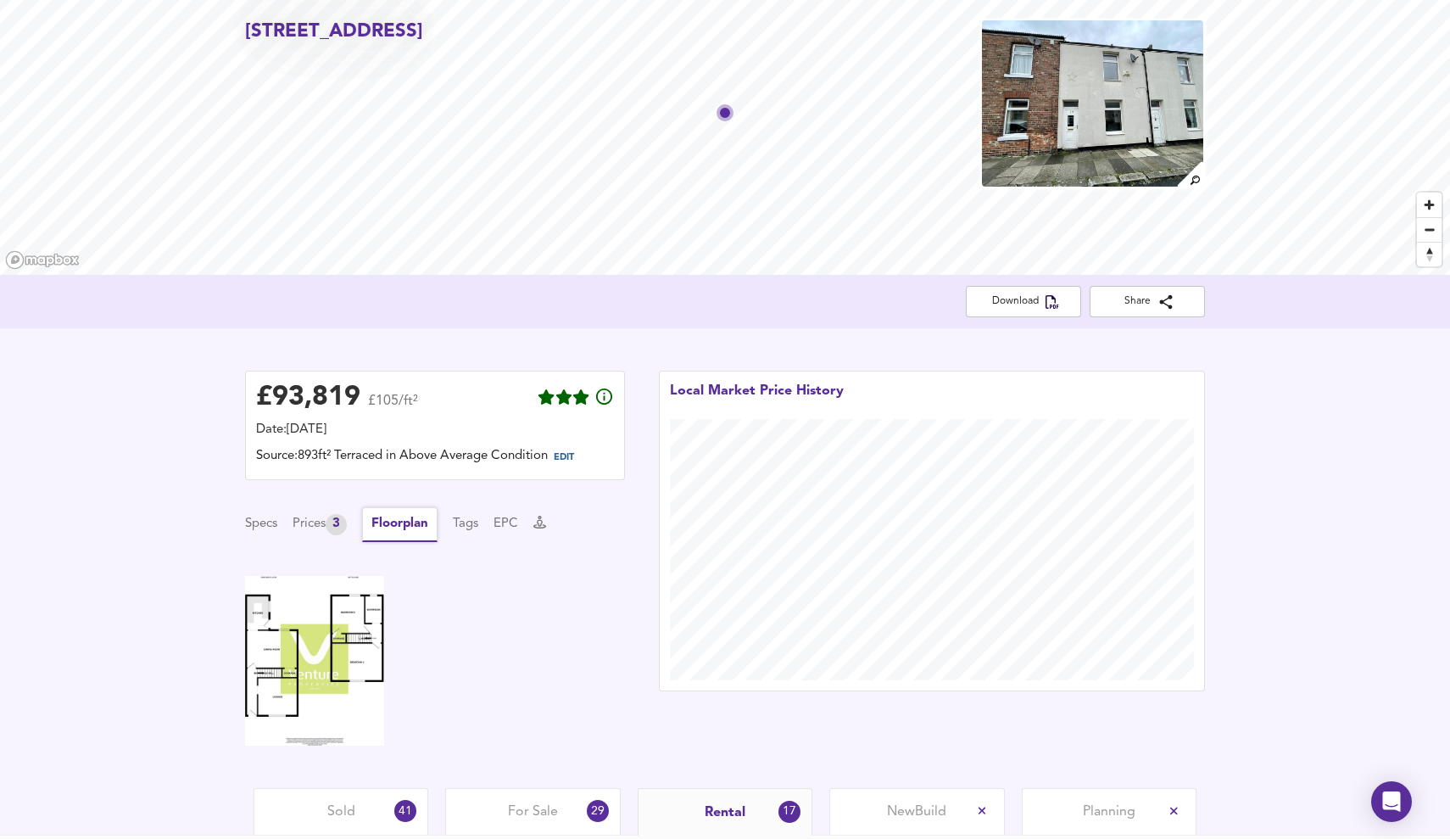
scroll to position [78, 0]
click at [243, 525] on div "£ 93,819 £105/ft² Date: [DATE] Source: 893ft² Terraced in Above Average Conditi…" at bounding box center [435, 556] width 414 height 409
click at [270, 525] on button "Specs" at bounding box center [261, 522] width 32 height 19
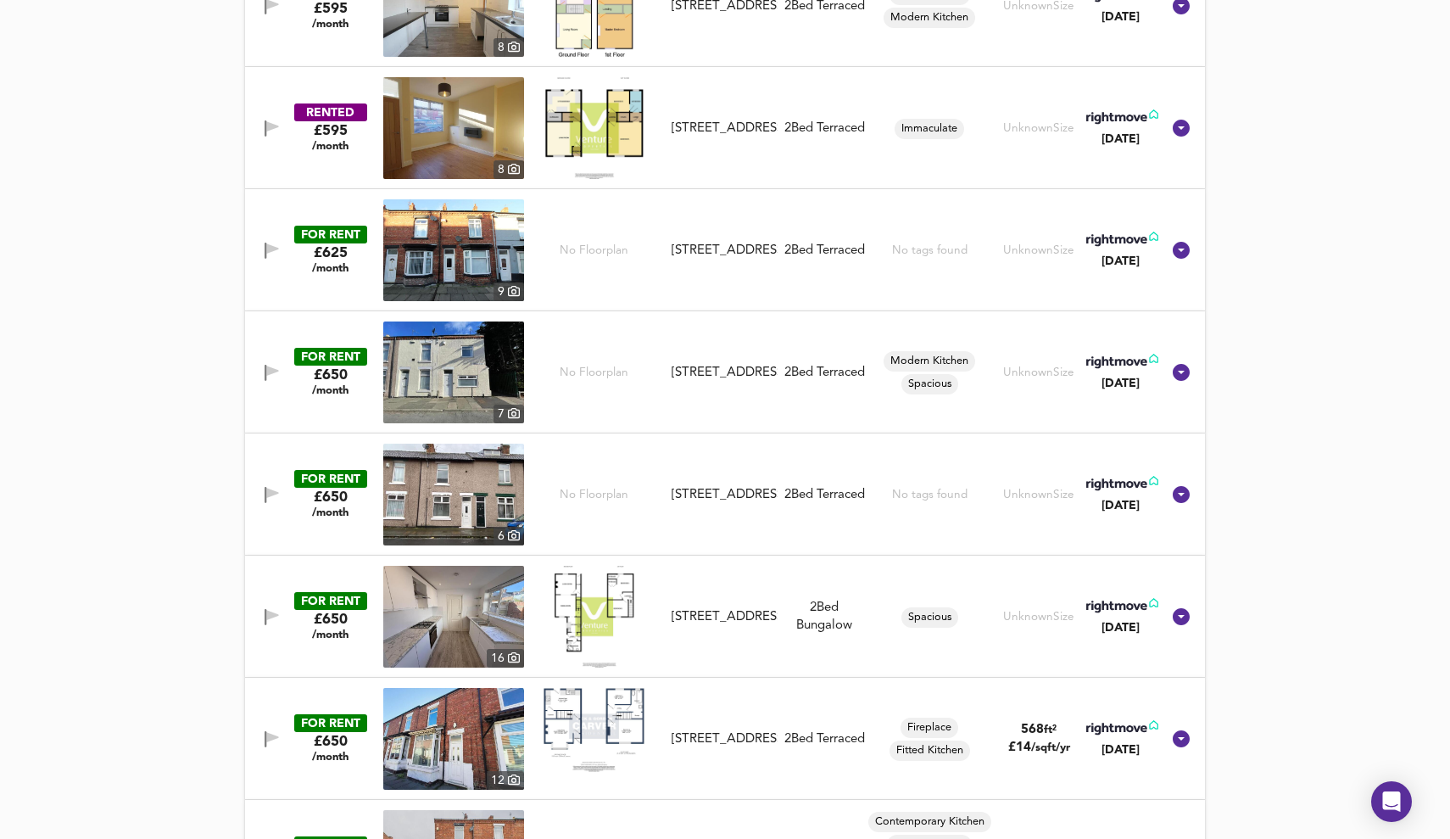
scroll to position [1147, 0]
